Goal: Communication & Community: Answer question/provide support

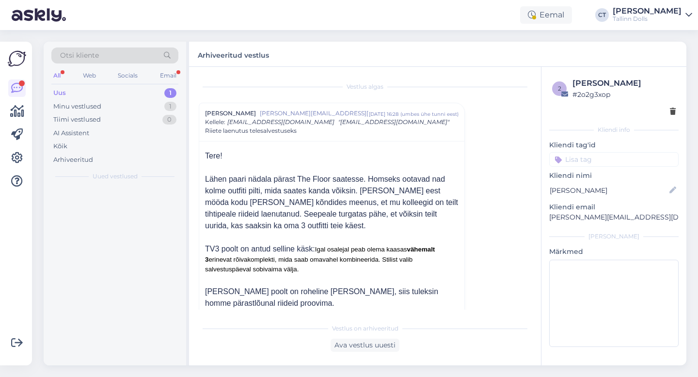
scroll to position [224, 0]
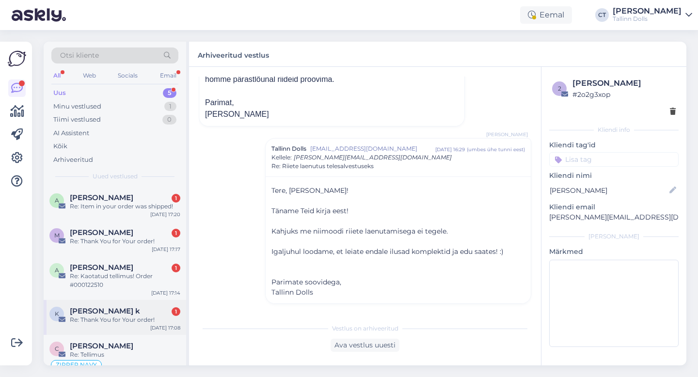
click at [125, 303] on div "k [PERSON_NAME] k 1 Re: Thank You for Your order! [DATE] 17:08" at bounding box center [115, 317] width 143 height 35
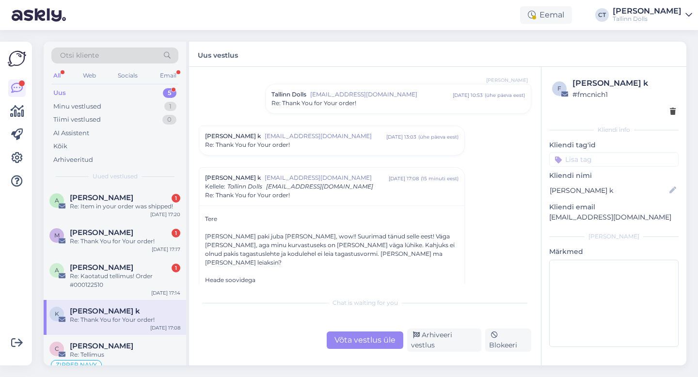
scroll to position [56, 0]
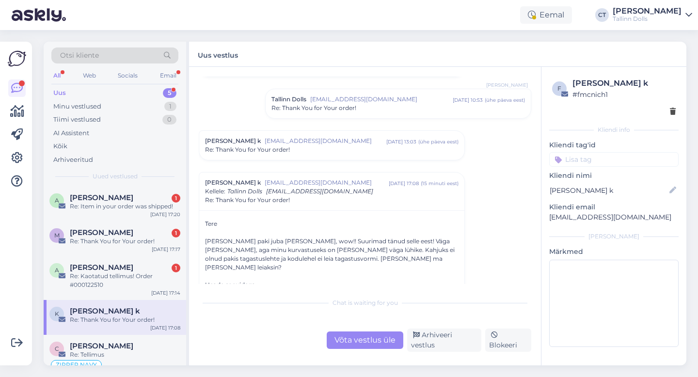
click at [319, 157] on div "[PERSON_NAME] k [EMAIL_ADDRESS][DOMAIN_NAME] [DATE] 13:03 ( ühe päeva eest ) Re…" at bounding box center [331, 145] width 265 height 29
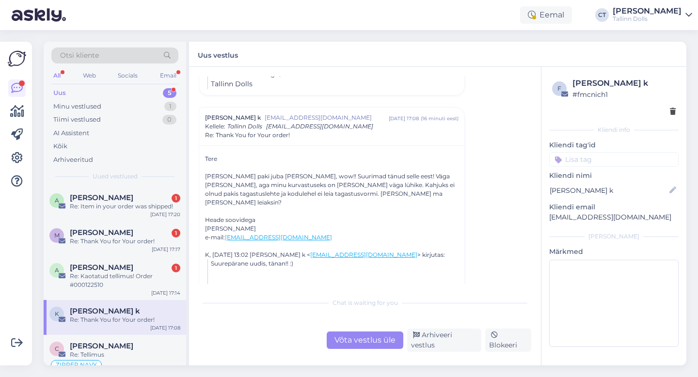
scroll to position [337, 0]
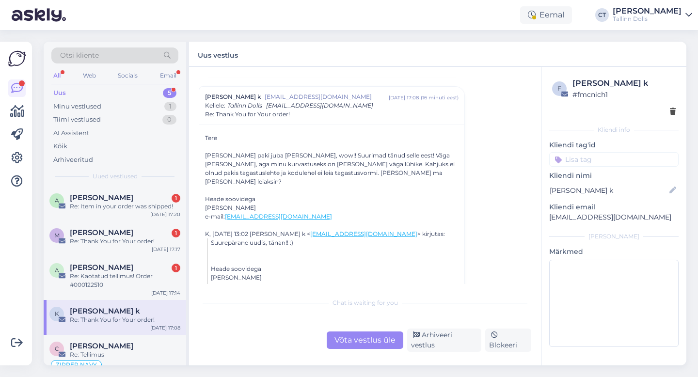
click at [358, 341] on div "Võta vestlus üle" at bounding box center [365, 340] width 77 height 17
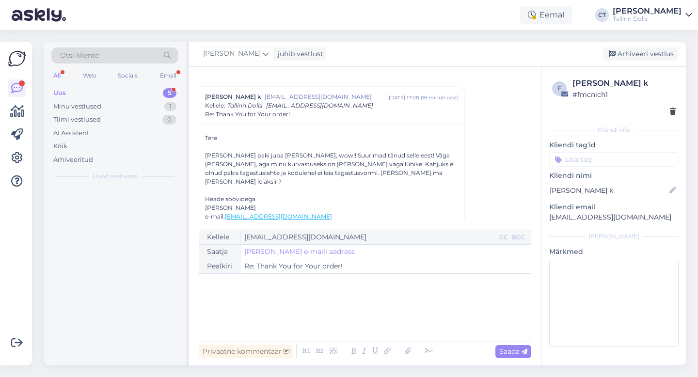
scroll to position [347, 0]
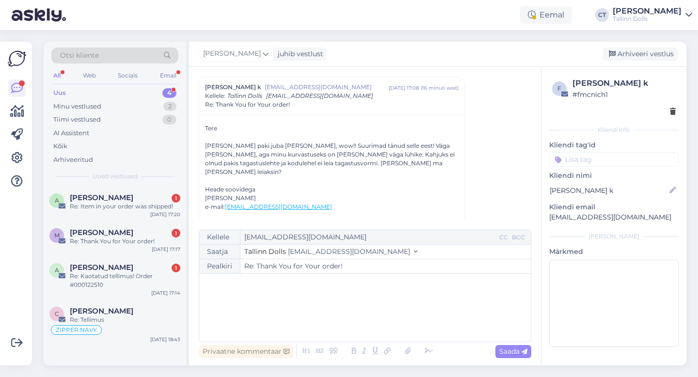
click at [354, 307] on div "﻿" at bounding box center [365, 308] width 322 height 58
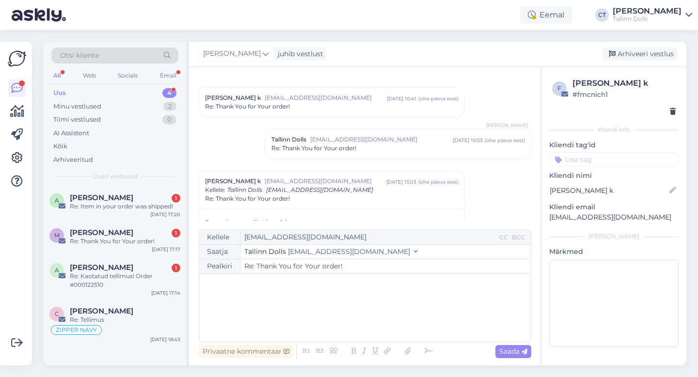
scroll to position [0, 0]
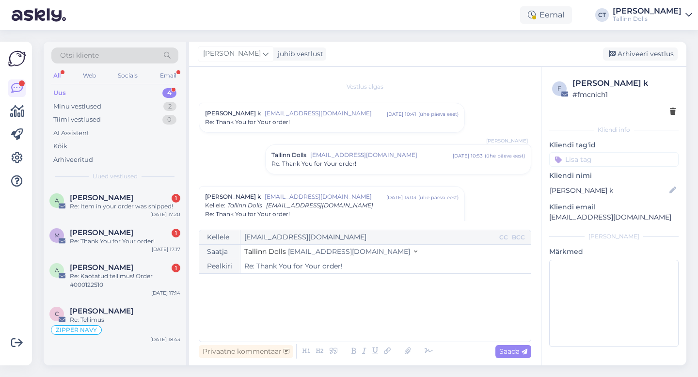
click at [385, 121] on div "Re: Thank You for Your order!" at bounding box center [332, 122] width 254 height 9
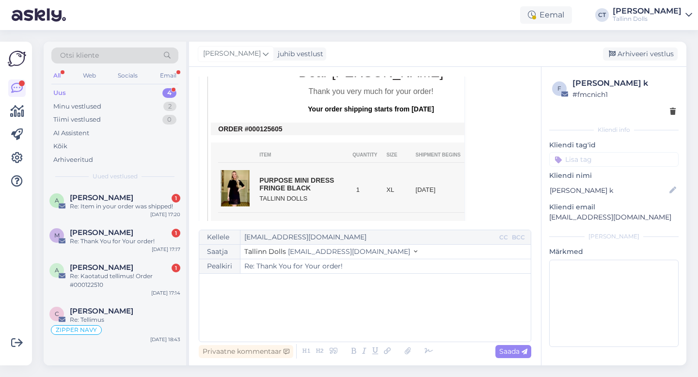
scroll to position [260, 0]
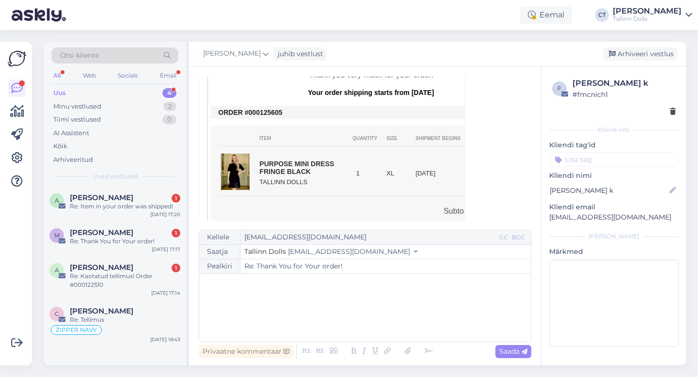
click at [355, 304] on div "﻿" at bounding box center [365, 308] width 322 height 58
drag, startPoint x: 622, startPoint y: 217, endPoint x: 544, endPoint y: 219, distance: 78.1
click at [544, 219] on div "f [PERSON_NAME] k # fmcnich1 Kliendi info Kliendi tag'id Kliendi [PERSON_NAME] …" at bounding box center [613, 214] width 145 height 295
copy p "[EMAIL_ADDRESS][DOMAIN_NAME]"
click at [443, 302] on div "﻿" at bounding box center [365, 308] width 322 height 58
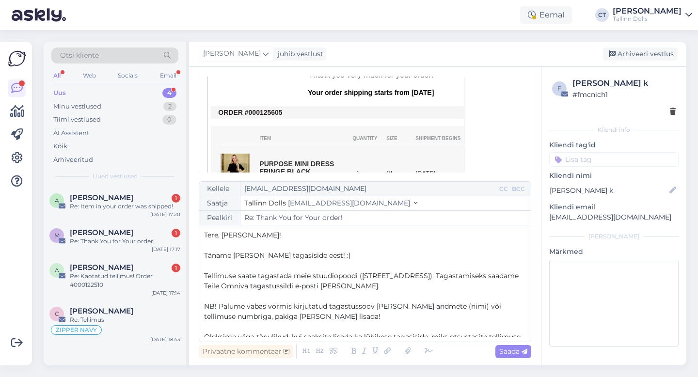
scroll to position [97, 0]
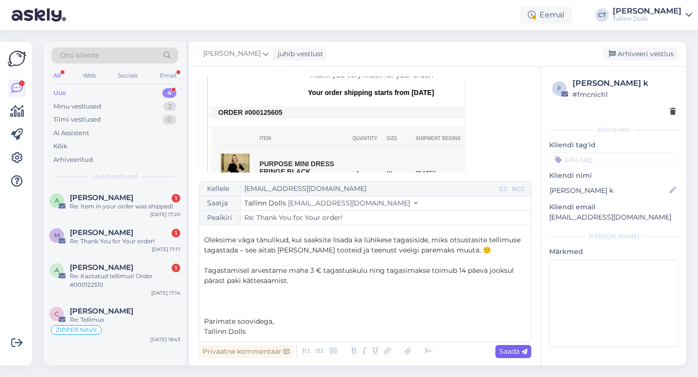
click at [508, 354] on span "Saada" at bounding box center [513, 351] width 28 height 9
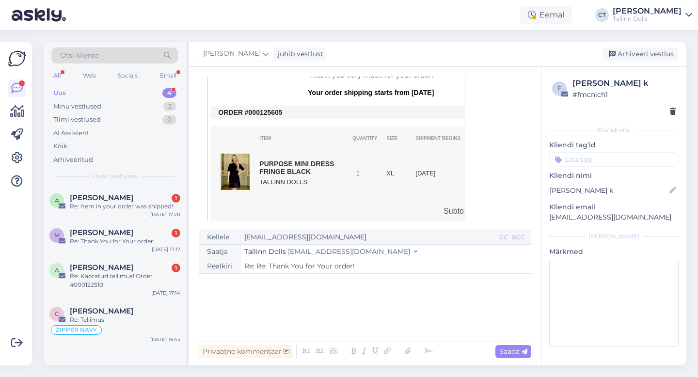
type input "Re: Re: Thank You for Your order!"
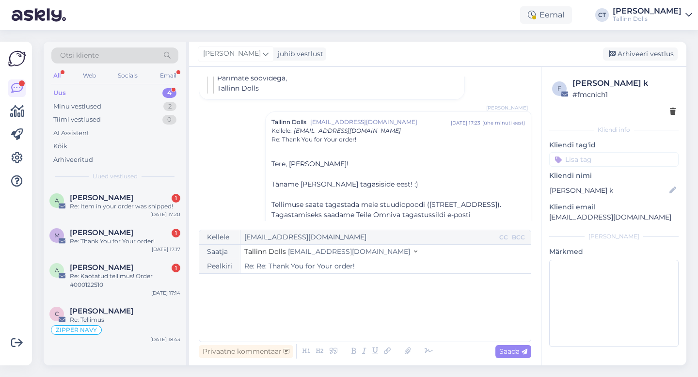
scroll to position [1242, 0]
drag, startPoint x: 623, startPoint y: 217, endPoint x: 548, endPoint y: 218, distance: 75.1
click at [548, 218] on div "f [PERSON_NAME] k # fmcnich1 Kliendi info Kliendi tag'id Kliendi [PERSON_NAME] …" at bounding box center [613, 214] width 145 height 295
copy p "[EMAIL_ADDRESS][DOMAIN_NAME]"
click at [643, 49] on div "Arhiveeri vestlus" at bounding box center [640, 54] width 75 height 13
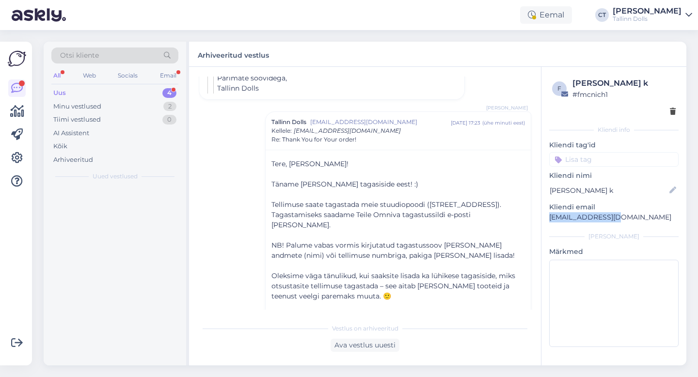
scroll to position [1268, 0]
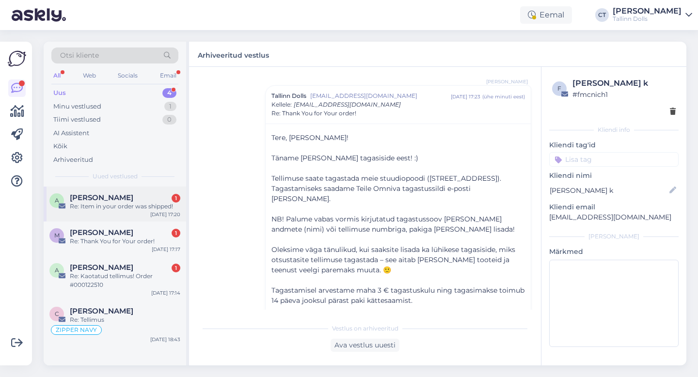
click at [131, 204] on div "Re: Item in your order was shipped!" at bounding box center [125, 206] width 111 height 9
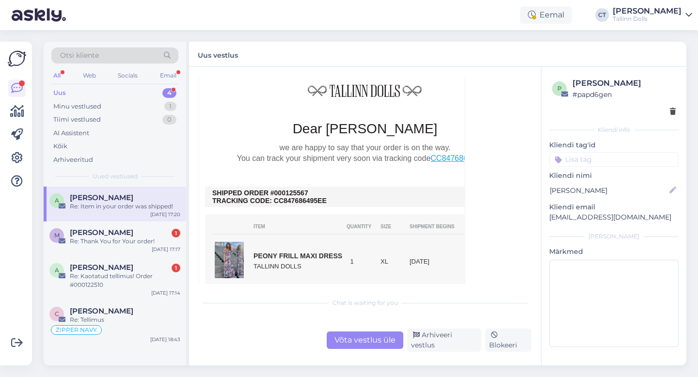
scroll to position [936, 0]
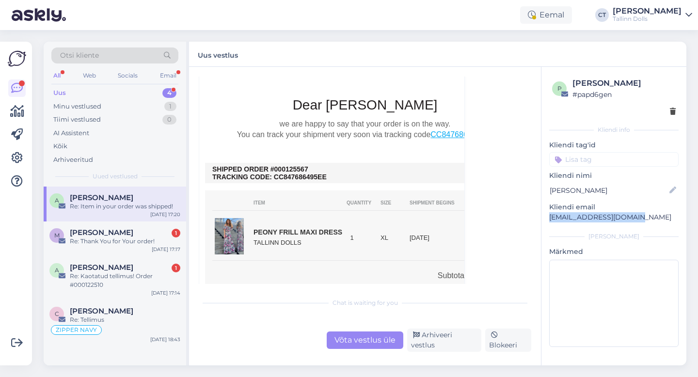
drag, startPoint x: 645, startPoint y: 221, endPoint x: 542, endPoint y: 214, distance: 103.0
click at [542, 214] on div "p [PERSON_NAME] # papd6gen Kliendi info Kliendi tag'id Kliendi nimi [PERSON_NAM…" at bounding box center [613, 214] width 145 height 295
copy p "[EMAIL_ADDRESS][DOMAIN_NAME]"
click at [378, 344] on div "Võta vestlus üle" at bounding box center [365, 340] width 77 height 17
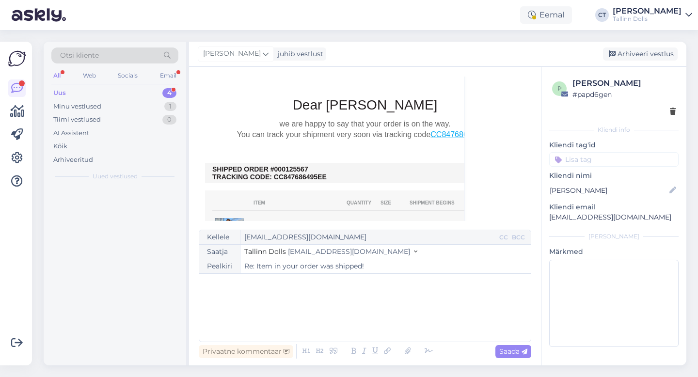
scroll to position [735, 0]
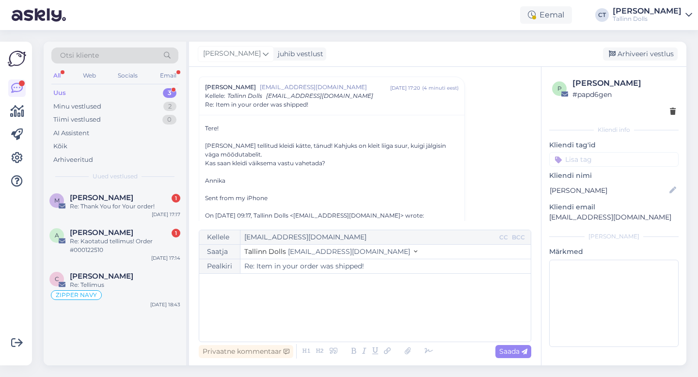
click at [363, 296] on div "﻿" at bounding box center [365, 308] width 322 height 58
click at [274, 304] on div "﻿" at bounding box center [365, 308] width 322 height 58
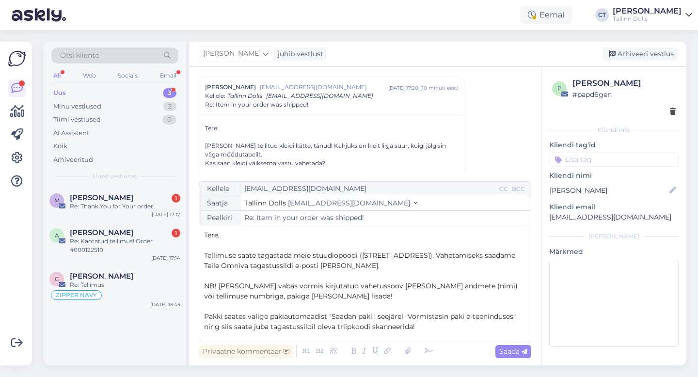
scroll to position [36, 0]
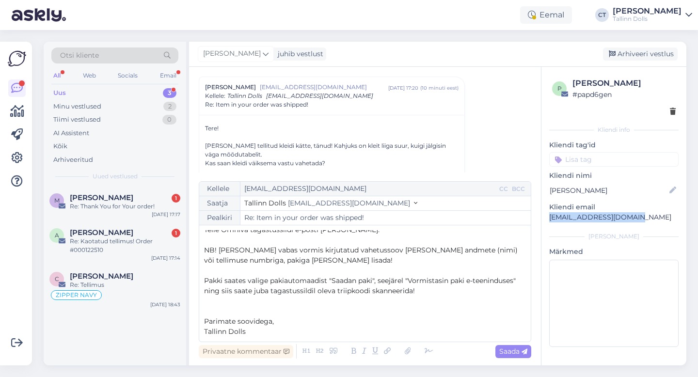
drag, startPoint x: 648, startPoint y: 218, endPoint x: 547, endPoint y: 220, distance: 100.3
click at [547, 220] on div "p [PERSON_NAME] # papd6gen Kliendi info Kliendi tag'id Kliendi nimi [PERSON_NAM…" at bounding box center [613, 214] width 145 height 295
copy p "[EMAIL_ADDRESS][DOMAIN_NAME]"
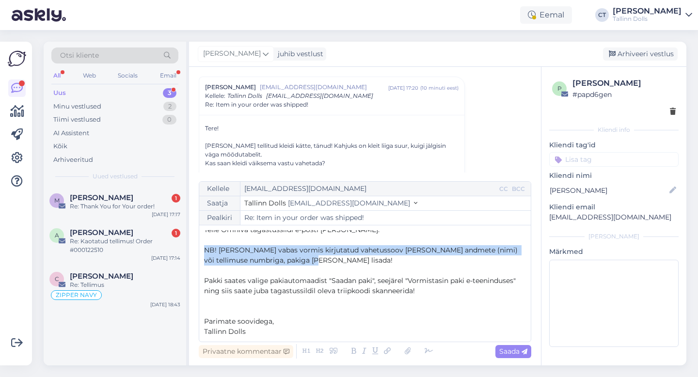
drag, startPoint x: 201, startPoint y: 250, endPoint x: 323, endPoint y: 265, distance: 123.1
click at [323, 265] on div "Kellele [EMAIL_ADDRESS][DOMAIN_NAME] CC BCC Saatja Tallinn Dolls [EMAIL_ADDRESS…" at bounding box center [365, 261] width 333 height 161
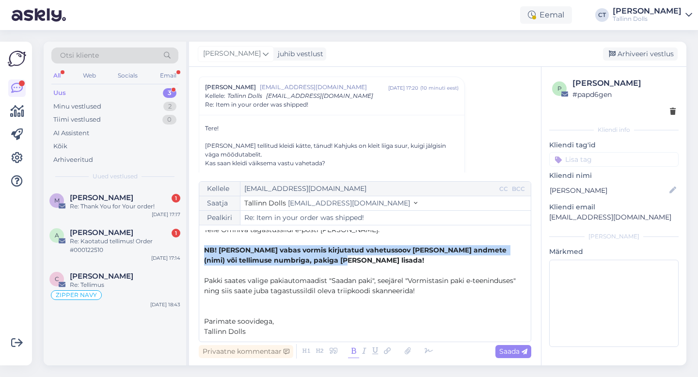
click at [353, 353] on icon at bounding box center [353, 352] width 11 height 14
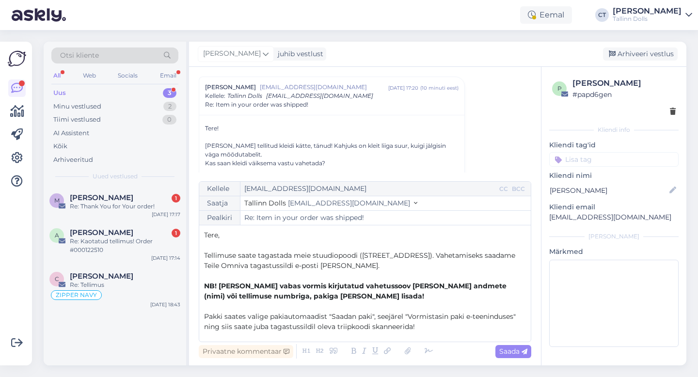
click at [350, 269] on p "Tellimuse saate tagastada meie stuudiopoodi ([STREET_ADDRESS]). Vahetamiseks sa…" at bounding box center [365, 261] width 322 height 20
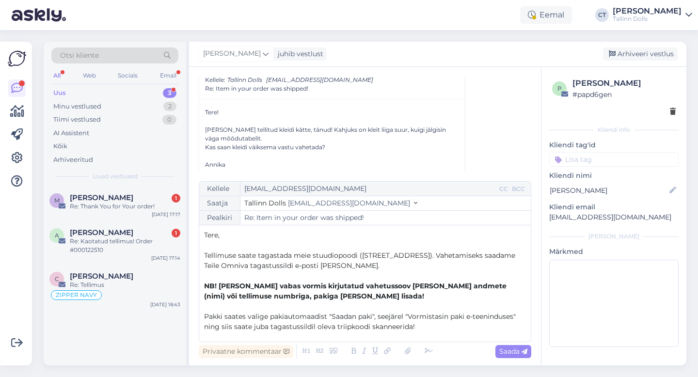
scroll to position [753, 0]
click at [511, 349] on span "Saada" at bounding box center [513, 351] width 28 height 9
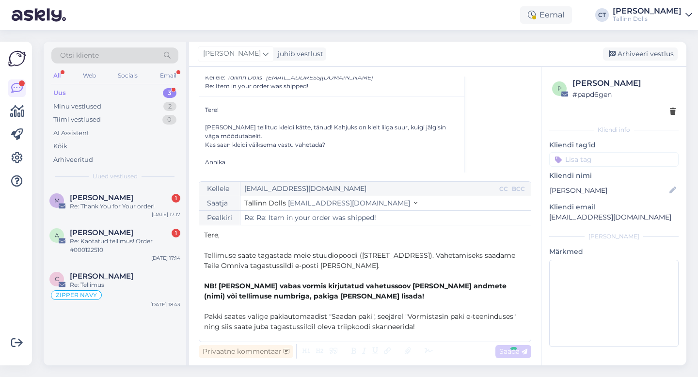
type input "Re: Item in your order was shipped!"
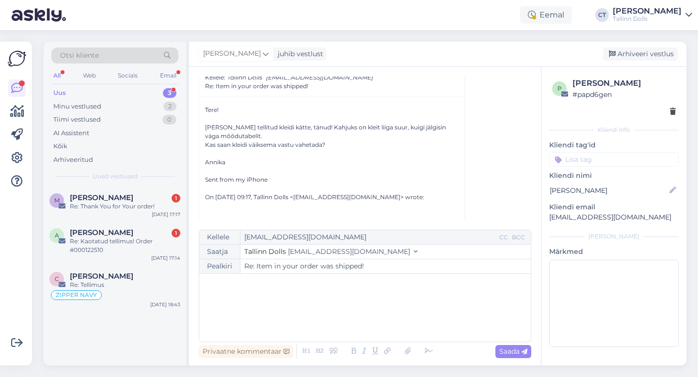
scroll to position [1331, 0]
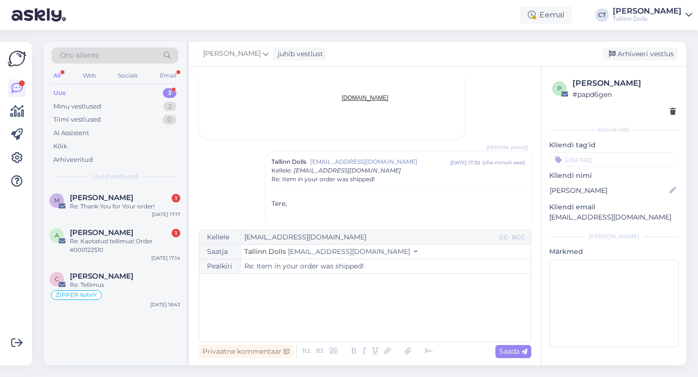
click at [642, 62] on div "[PERSON_NAME] juhib vestlust [GEOGRAPHIC_DATA] vestlus" at bounding box center [437, 54] width 497 height 25
click at [642, 57] on div "Arhiveeri vestlus" at bounding box center [640, 54] width 75 height 13
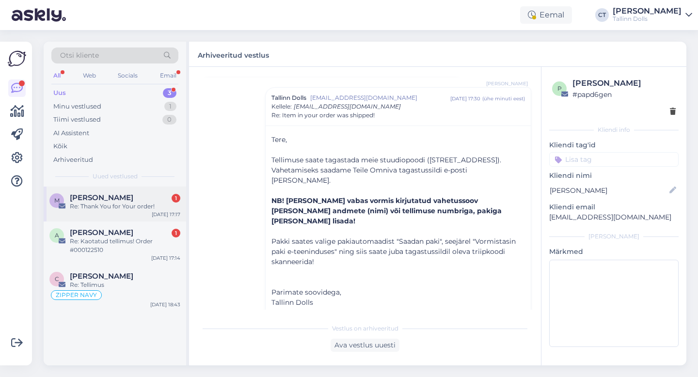
click at [92, 206] on div "Re: Thank You for Your order!" at bounding box center [125, 206] width 111 height 9
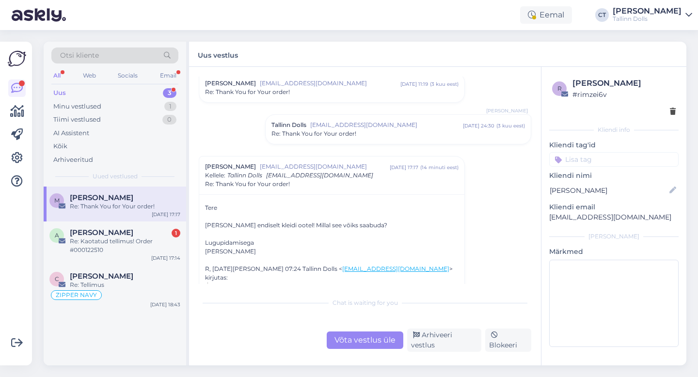
scroll to position [555, 0]
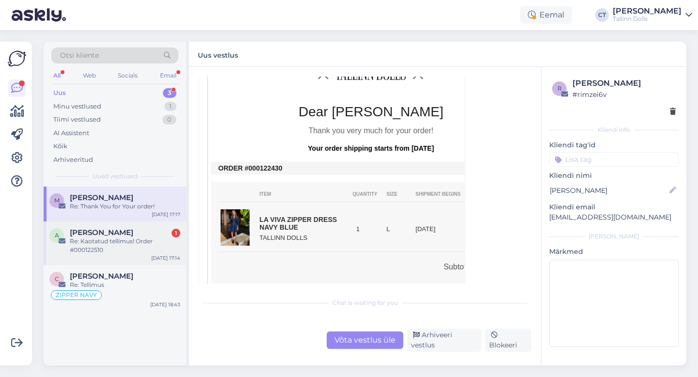
click at [132, 260] on div "A [PERSON_NAME] 1 Re: Kaotatud tellimus! Order #000122510 [DATE] 17:14" at bounding box center [115, 244] width 143 height 44
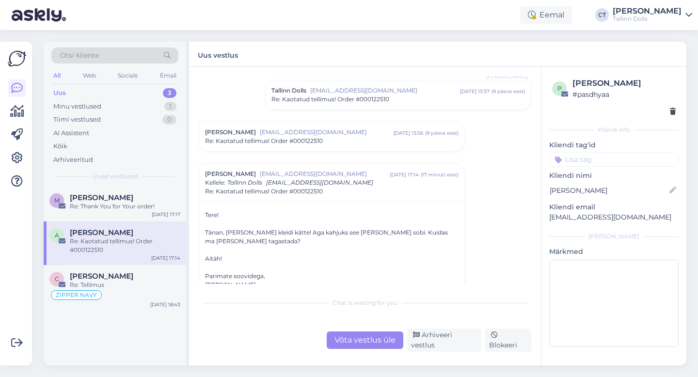
scroll to position [86, 0]
click at [329, 141] on div "Re: Kaotatud tellimus! Order #000122510" at bounding box center [332, 140] width 254 height 9
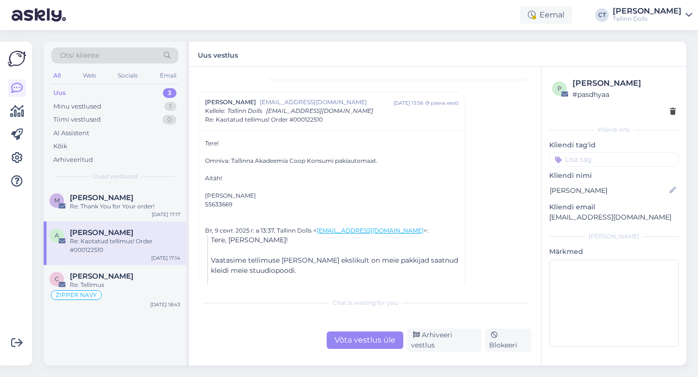
scroll to position [116, 0]
drag, startPoint x: 653, startPoint y: 219, endPoint x: 543, endPoint y: 222, distance: 109.6
click at [543, 222] on div "p [PERSON_NAME] # pasdhyaa Kliendi info Kliendi tag'id Kliendi nimi [PERSON_NAM…" at bounding box center [613, 214] width 145 height 295
copy p "[EMAIL_ADDRESS][DOMAIN_NAME]"
click at [375, 352] on div "Vestlus [PERSON_NAME] [EMAIL_ADDRESS][DOMAIN_NAME] [DATE] 13:33 ( 9 päeva eest …" at bounding box center [365, 216] width 352 height 299
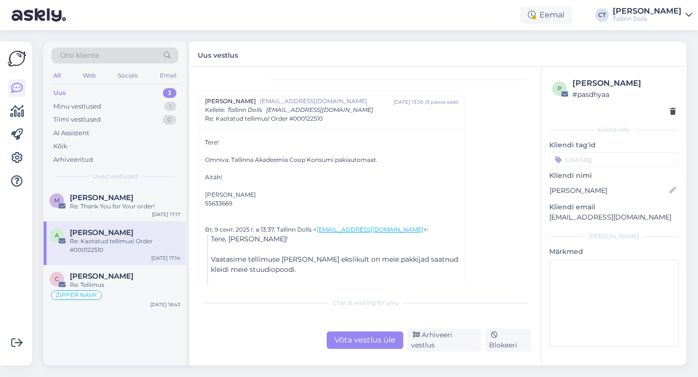
click at [374, 342] on div "Võta vestlus üle" at bounding box center [365, 340] width 77 height 17
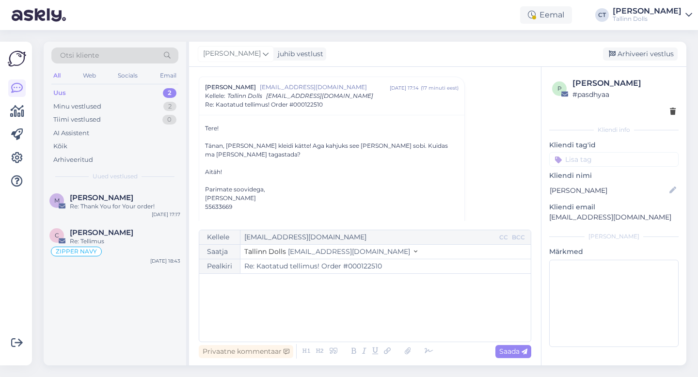
click at [365, 325] on div "﻿" at bounding box center [365, 308] width 322 height 58
click at [257, 312] on div "﻿" at bounding box center [365, 308] width 322 height 58
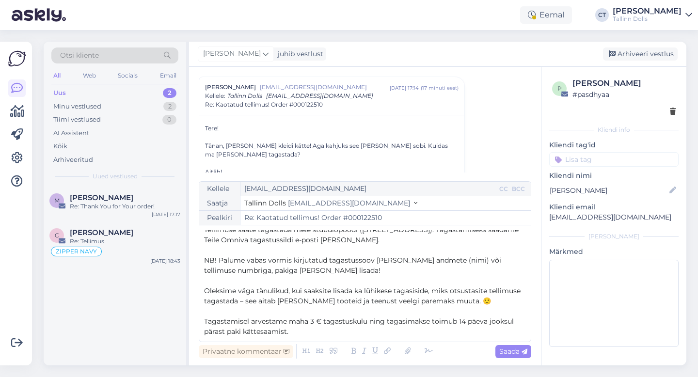
scroll to position [2, 0]
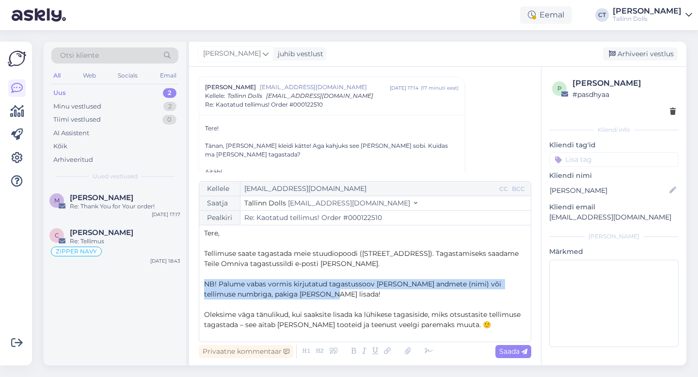
drag, startPoint x: 201, startPoint y: 286, endPoint x: 334, endPoint y: 294, distance: 133.1
click at [334, 294] on div "Kellele [EMAIL_ADDRESS][DOMAIN_NAME] CC BCC Saatja Tallinn Dolls [EMAIL_ADDRESS…" at bounding box center [365, 261] width 333 height 161
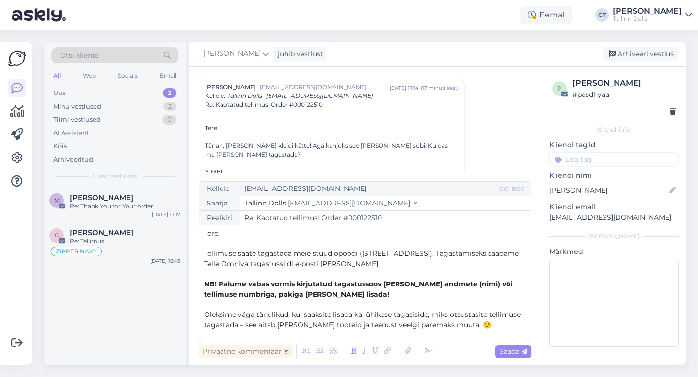
click at [354, 353] on icon at bounding box center [353, 352] width 11 height 14
click at [513, 352] on span "Saada" at bounding box center [513, 351] width 28 height 9
type input "Re: Re: Kaotatud tellimus! Order #000122510"
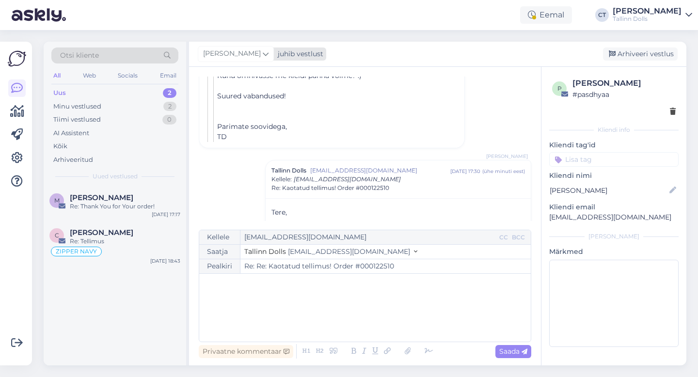
scroll to position [776, 0]
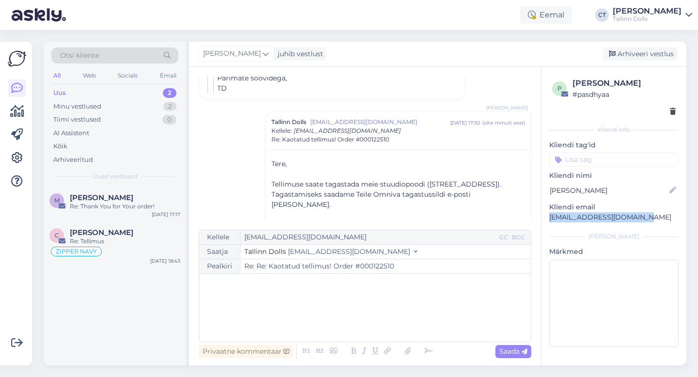
drag, startPoint x: 648, startPoint y: 218, endPoint x: 543, endPoint y: 221, distance: 105.2
click at [543, 221] on div "p [PERSON_NAME] # pasdhyaa Kliendi info Kliendi tag'id Kliendi nimi [PERSON_NAM…" at bounding box center [613, 214] width 145 height 295
copy p "[EMAIL_ADDRESS][DOMAIN_NAME]"
click at [651, 51] on div "Arhiveeri vestlus" at bounding box center [640, 54] width 75 height 13
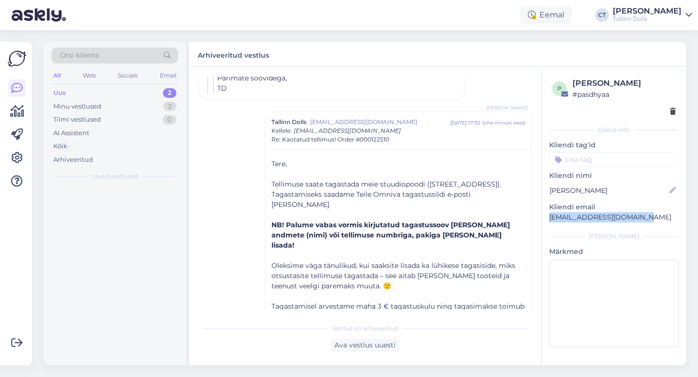
scroll to position [802, 0]
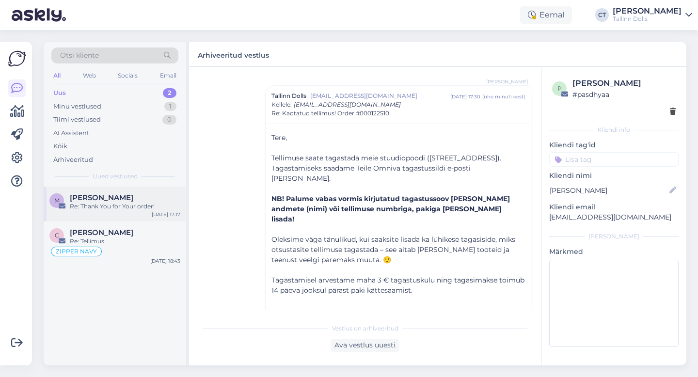
click at [95, 204] on div "Re: Thank You for Your order!" at bounding box center [125, 206] width 111 height 9
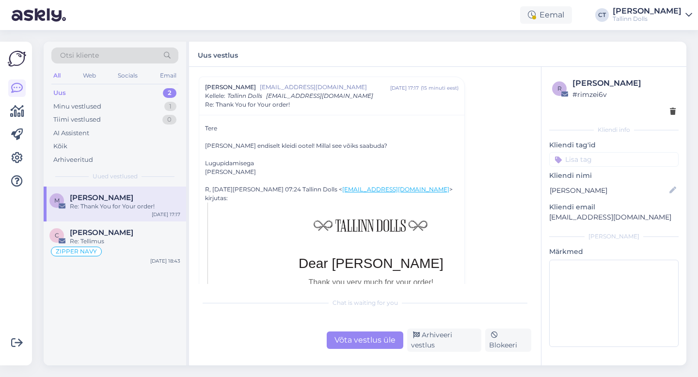
click at [607, 159] on input at bounding box center [613, 159] width 129 height 15
type input "zipper navy"
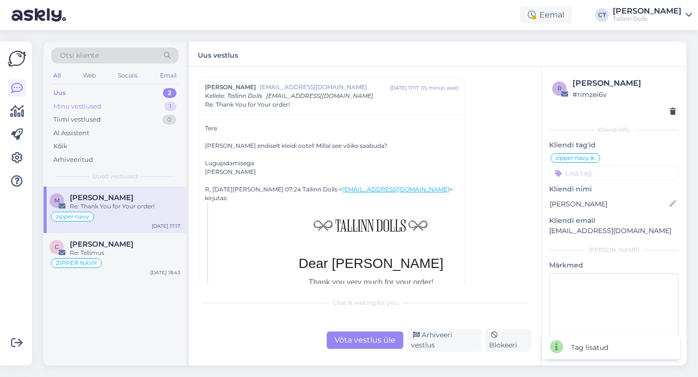
click at [108, 103] on div "Minu vestlused 1" at bounding box center [114, 107] width 127 height 14
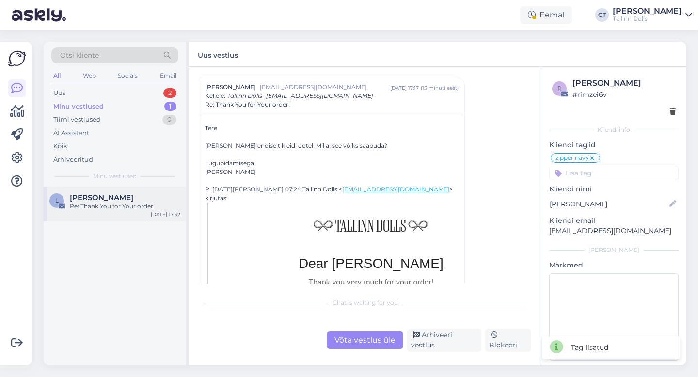
click at [125, 206] on div "Re: Thank You for Your order!" at bounding box center [125, 206] width 111 height 9
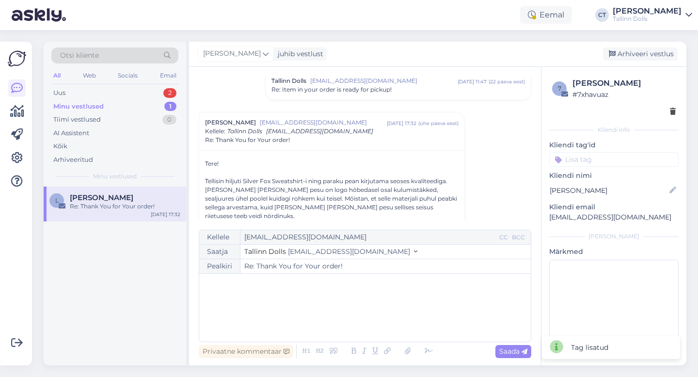
scroll to position [662, 0]
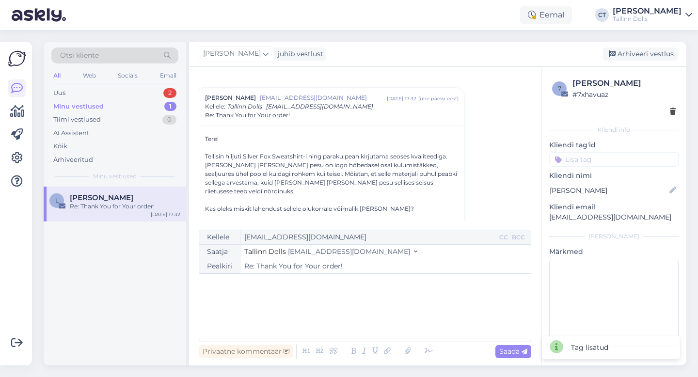
click at [313, 288] on p "﻿" at bounding box center [365, 284] width 322 height 10
click at [118, 92] on div "Uus 2" at bounding box center [114, 93] width 127 height 14
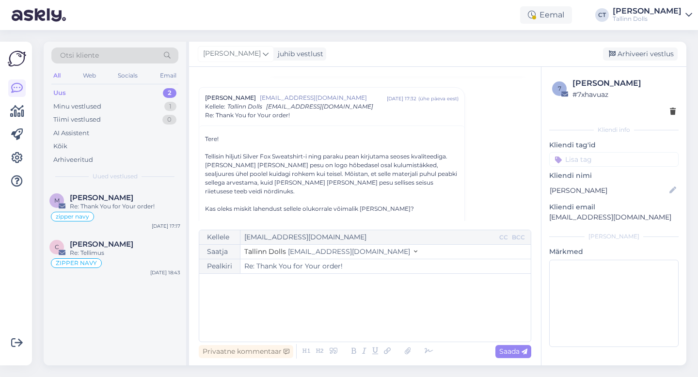
click at [118, 92] on div "Uus 2" at bounding box center [114, 93] width 127 height 14
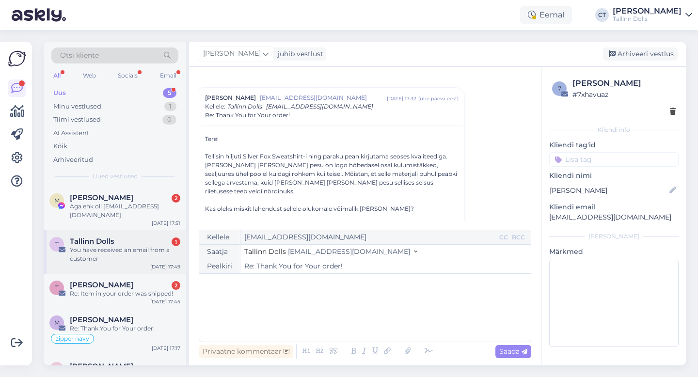
click at [126, 246] on div "You have received an email from a customer" at bounding box center [125, 254] width 111 height 17
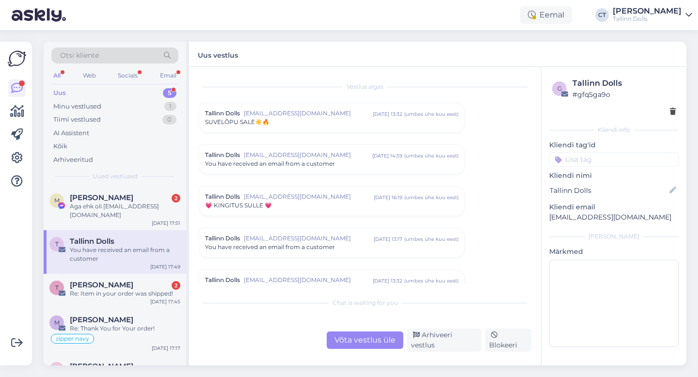
scroll to position [4009, 0]
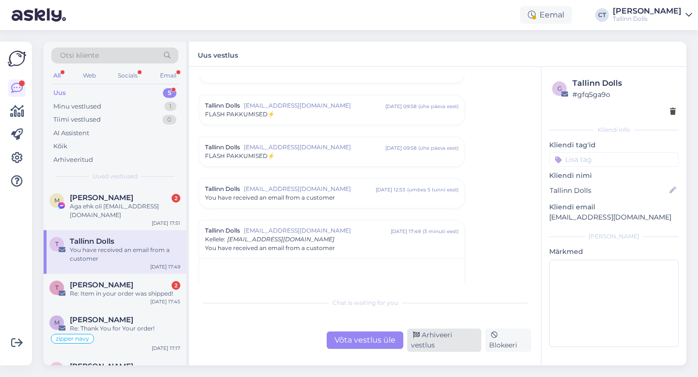
click at [441, 340] on div "Arhiveeri vestlus" at bounding box center [444, 340] width 74 height 23
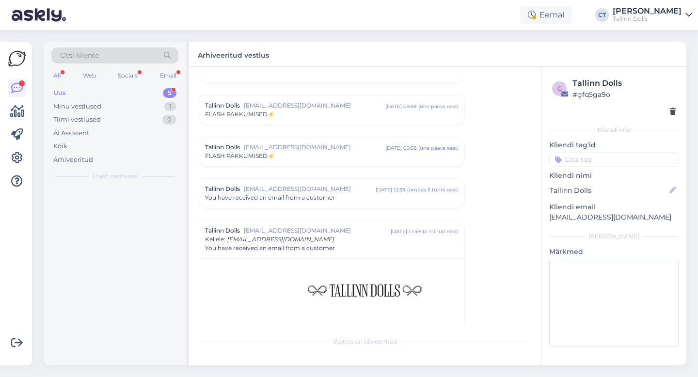
scroll to position [4153, 0]
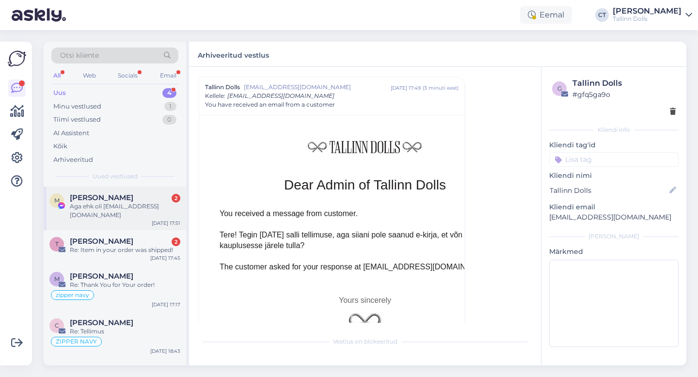
click at [129, 203] on div "Aga ehk oli [EMAIL_ADDRESS][DOMAIN_NAME]" at bounding box center [125, 210] width 111 height 17
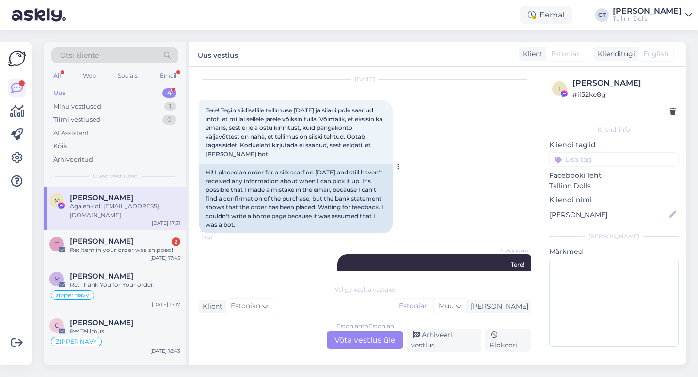
scroll to position [29, 0]
click at [348, 337] on div "Estonian to Estonian Võta vestlus üle" at bounding box center [365, 340] width 77 height 17
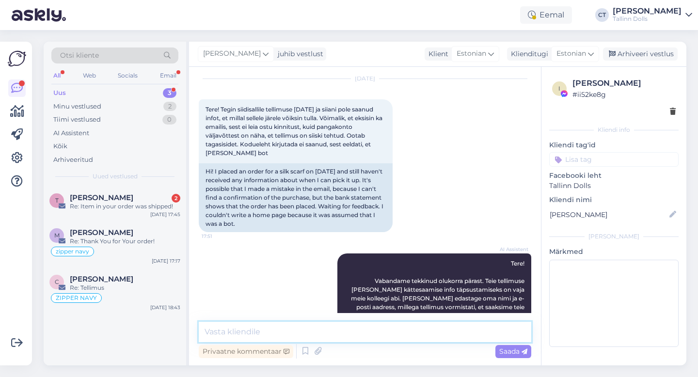
click at [356, 337] on textarea at bounding box center [365, 332] width 333 height 20
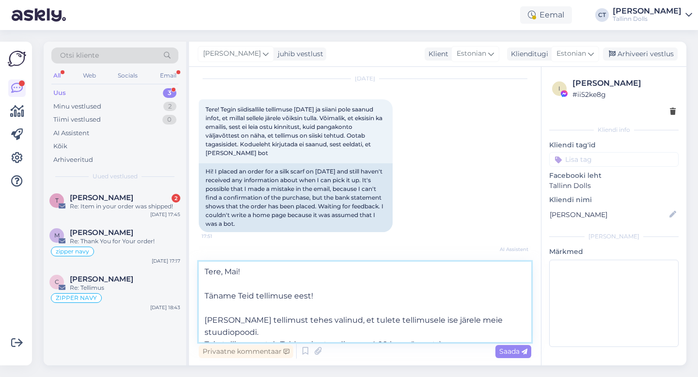
type textarea "Tere, Mai! Täname Teid tellimuse eest! [PERSON_NAME] tellimust tehes valinud, e…"
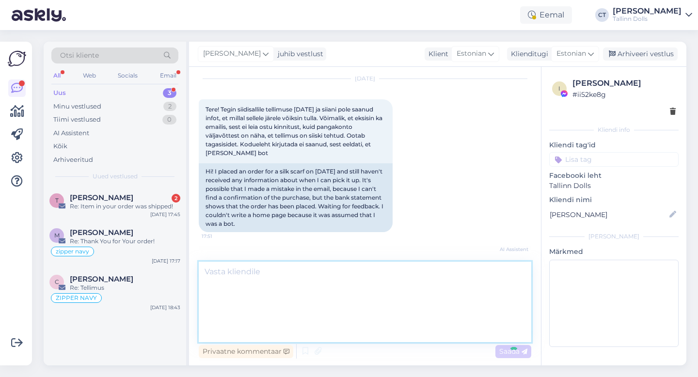
scroll to position [254, 0]
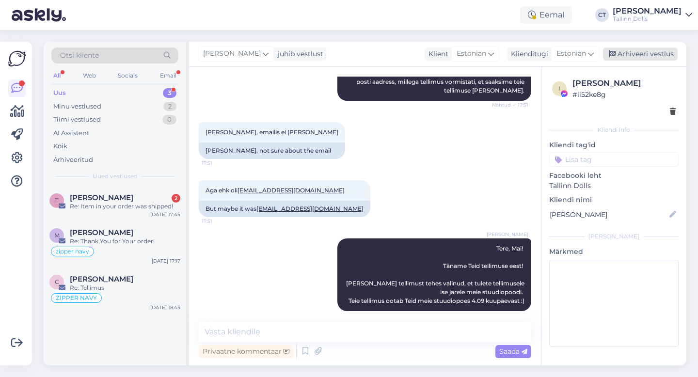
click at [664, 56] on div "Arhiveeri vestlus" at bounding box center [640, 54] width 75 height 13
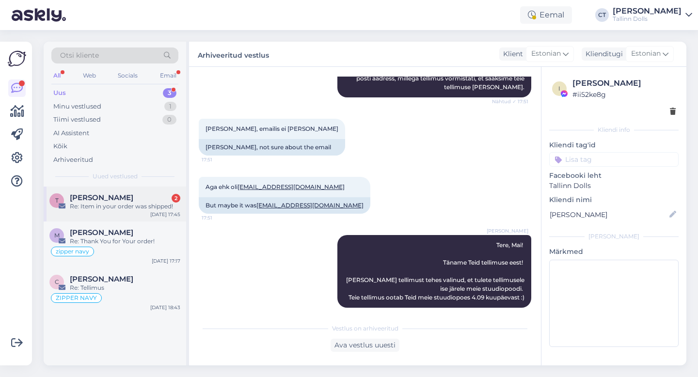
click at [126, 192] on div "T Taisi Merelaht 2 Re: Item in your order was shipped! [DATE] 17:45" at bounding box center [115, 204] width 143 height 35
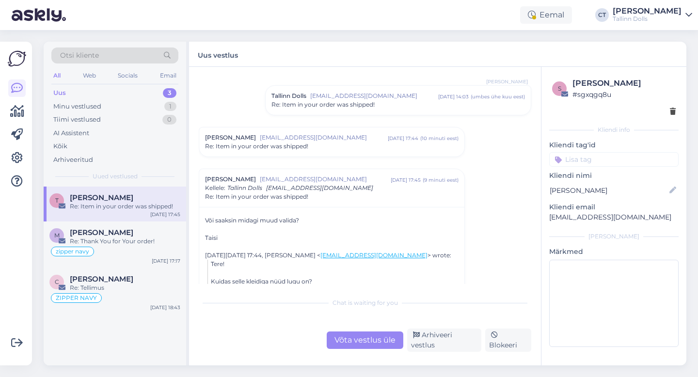
scroll to position [166, 0]
click at [312, 128] on div "[PERSON_NAME] [EMAIL_ADDRESS][DOMAIN_NAME] [DATE] 17:44 ( 10 minuti eest ) Re: …" at bounding box center [331, 139] width 265 height 29
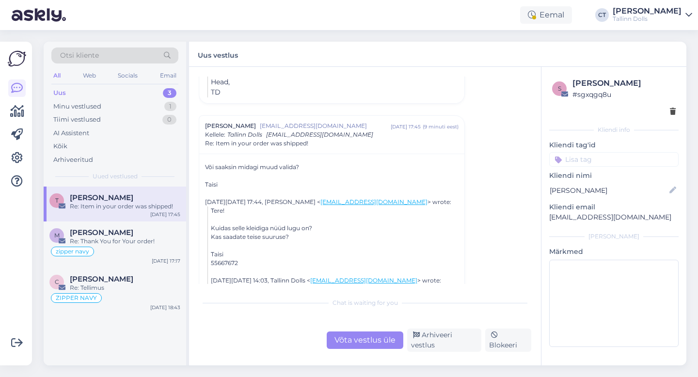
scroll to position [469, 0]
